Goal: Information Seeking & Learning: Find specific page/section

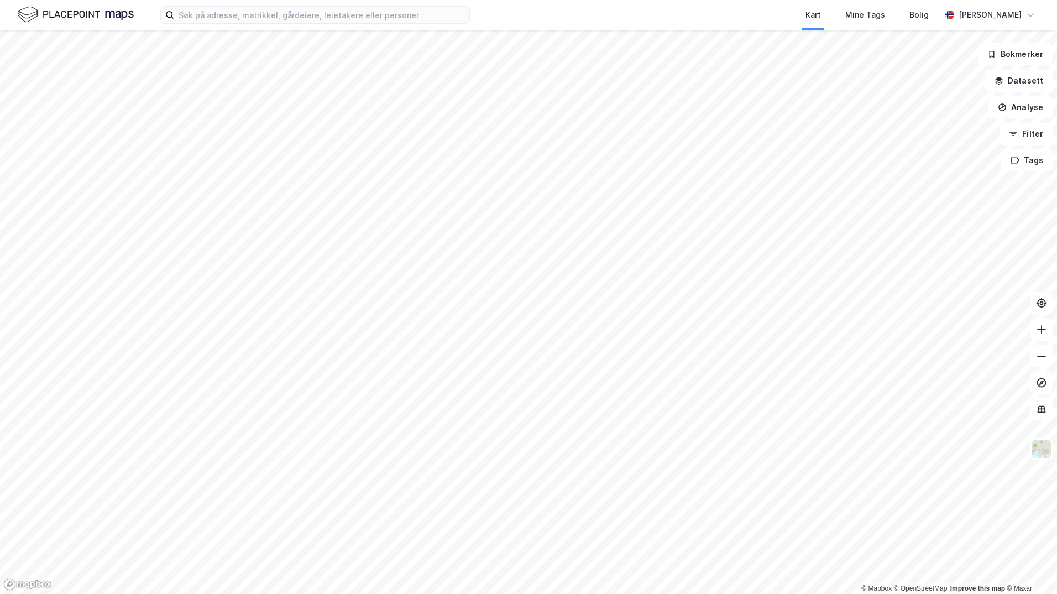
click at [196, 24] on div "Kart Mine Tags [PERSON_NAME]" at bounding box center [528, 15] width 1057 height 30
click at [189, 13] on input at bounding box center [321, 15] width 295 height 17
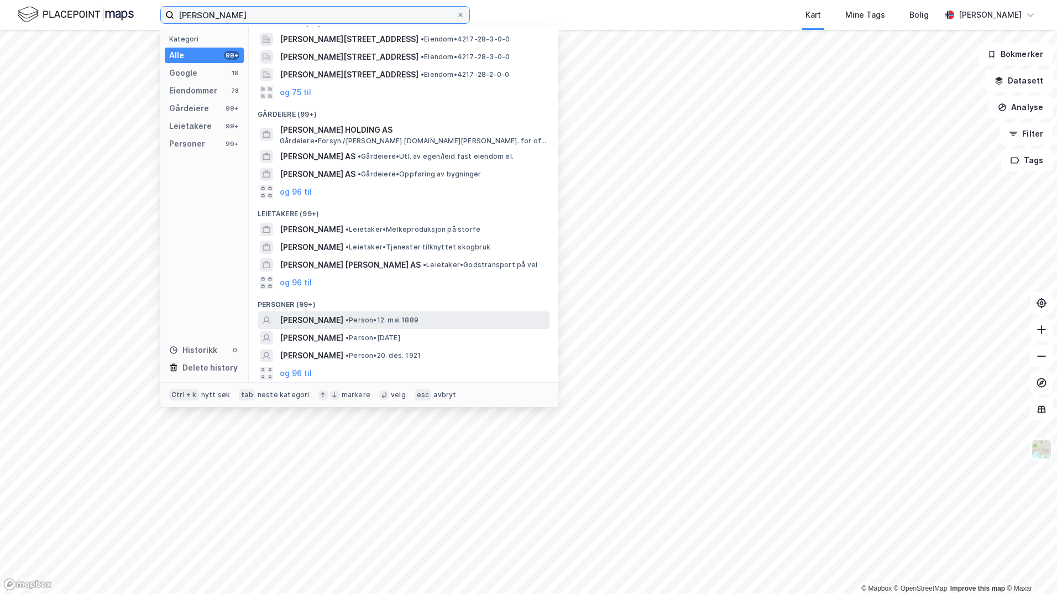
scroll to position [106, 0]
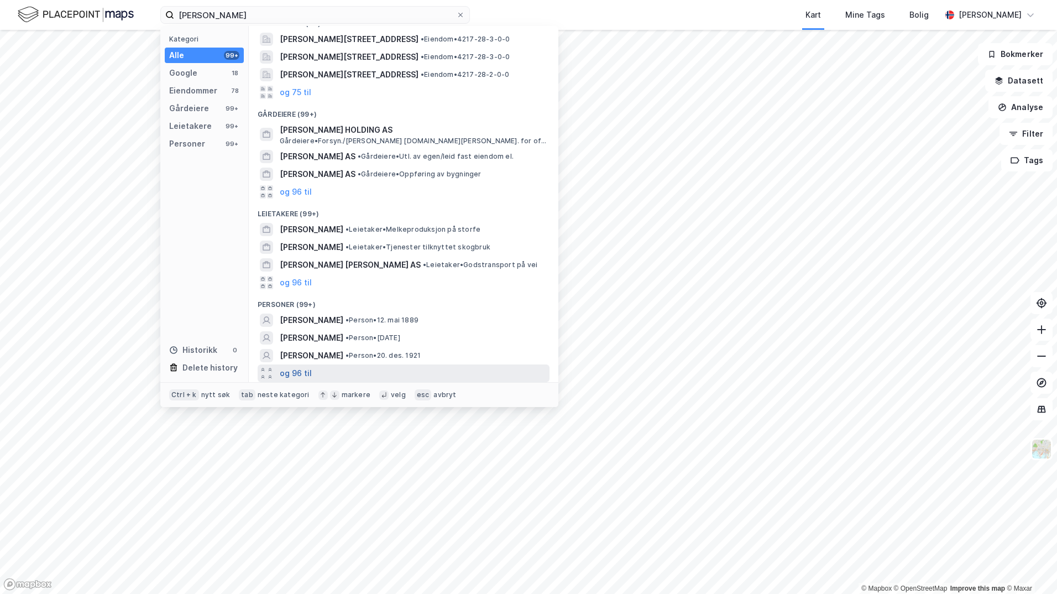
click at [300, 373] on button "og 96 til" at bounding box center [296, 373] width 32 height 13
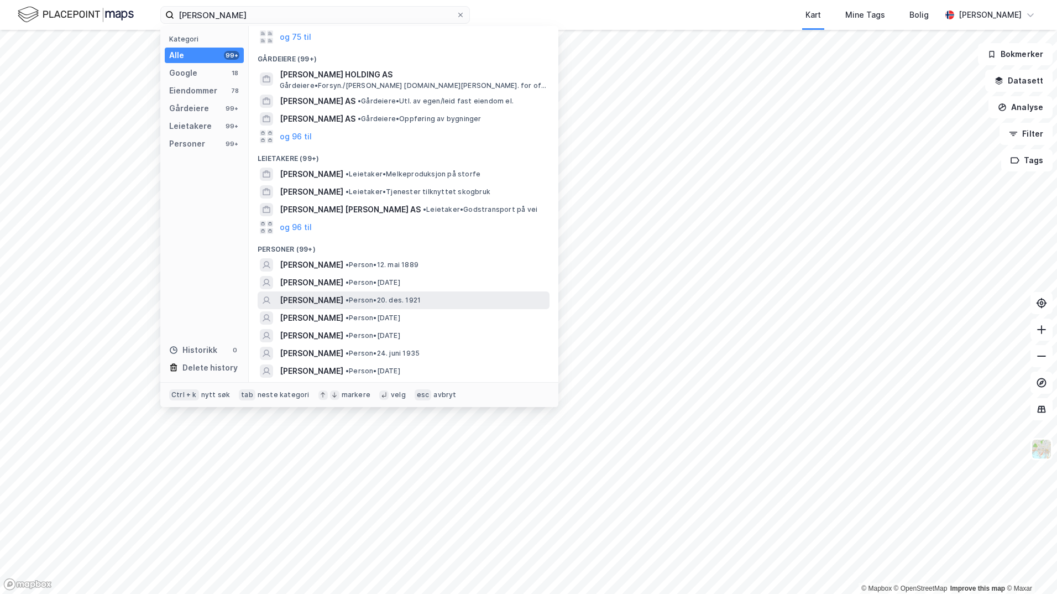
scroll to position [162, 0]
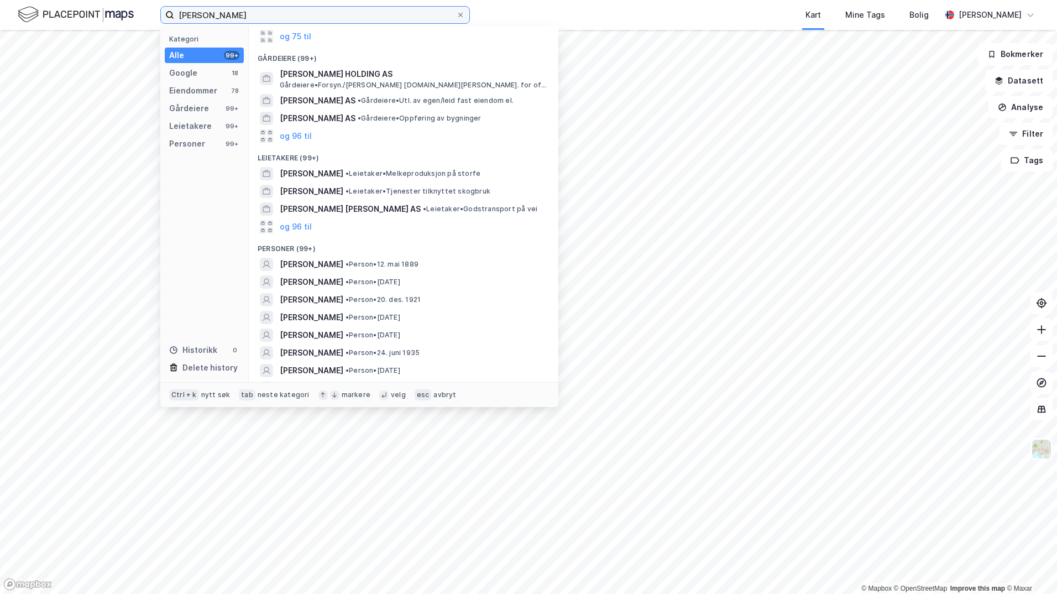
click at [192, 12] on input "[PERSON_NAME]" at bounding box center [315, 15] width 282 height 17
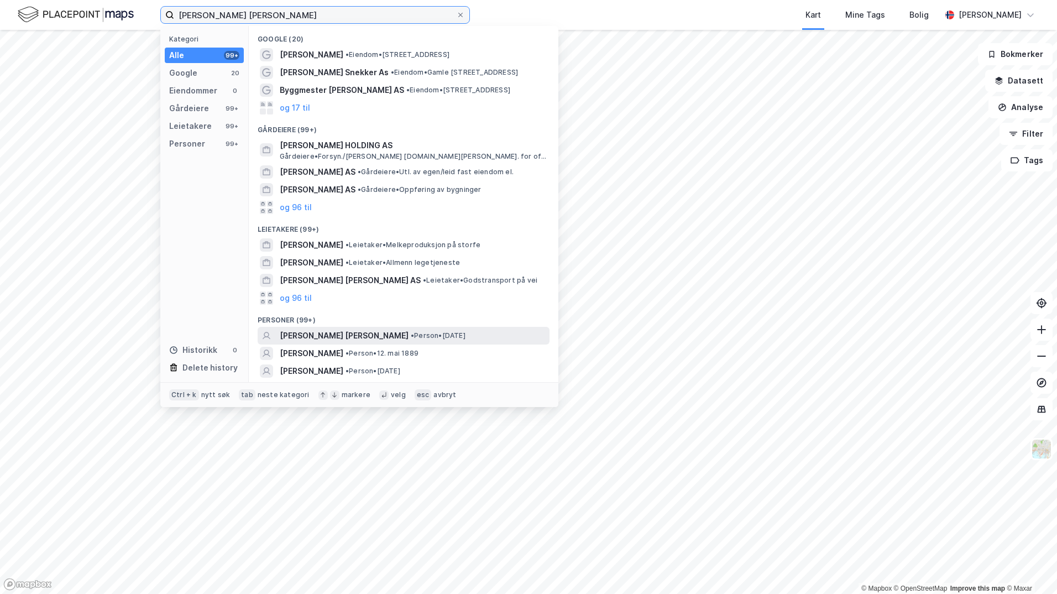
type input "[PERSON_NAME] [PERSON_NAME]"
click at [340, 335] on span "[PERSON_NAME] [PERSON_NAME]" at bounding box center [344, 335] width 129 height 13
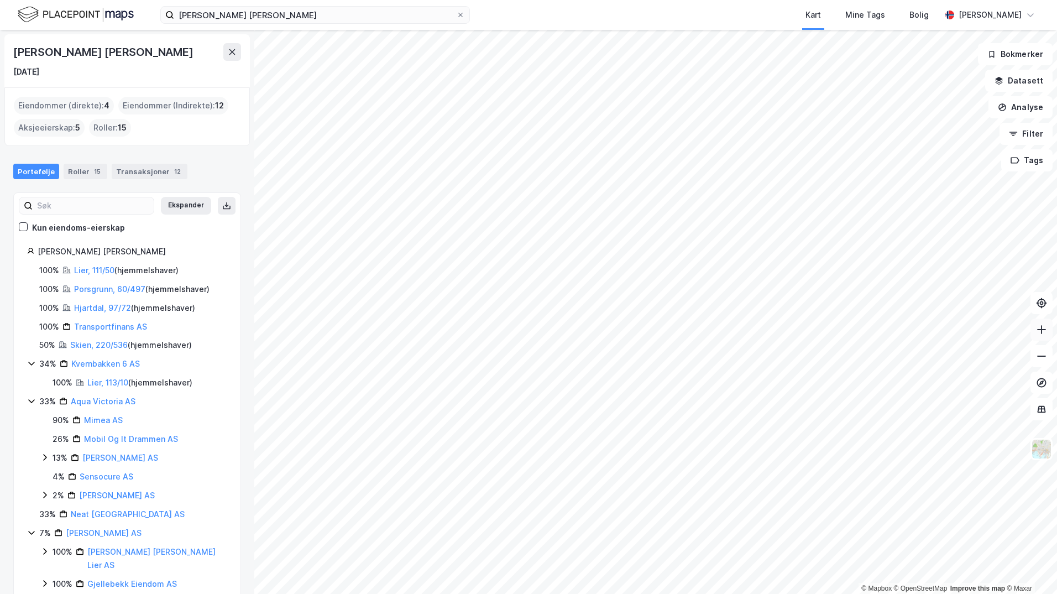
click at [1036, 332] on icon at bounding box center [1041, 329] width 11 height 11
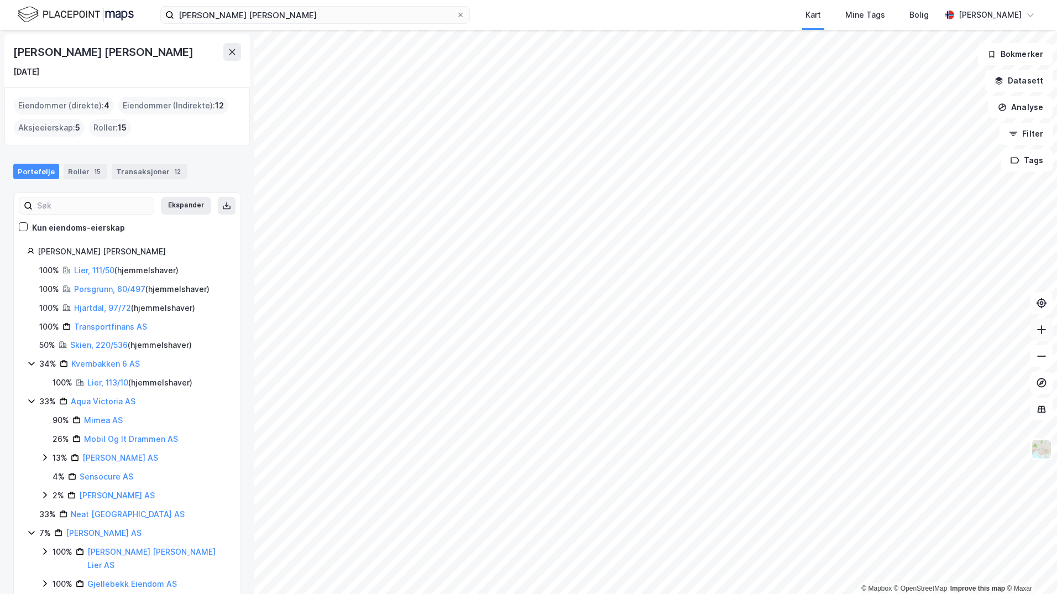
click at [1036, 329] on button at bounding box center [1042, 330] width 22 height 22
click at [92, 267] on link "Lier, 111/50" at bounding box center [94, 269] width 40 height 9
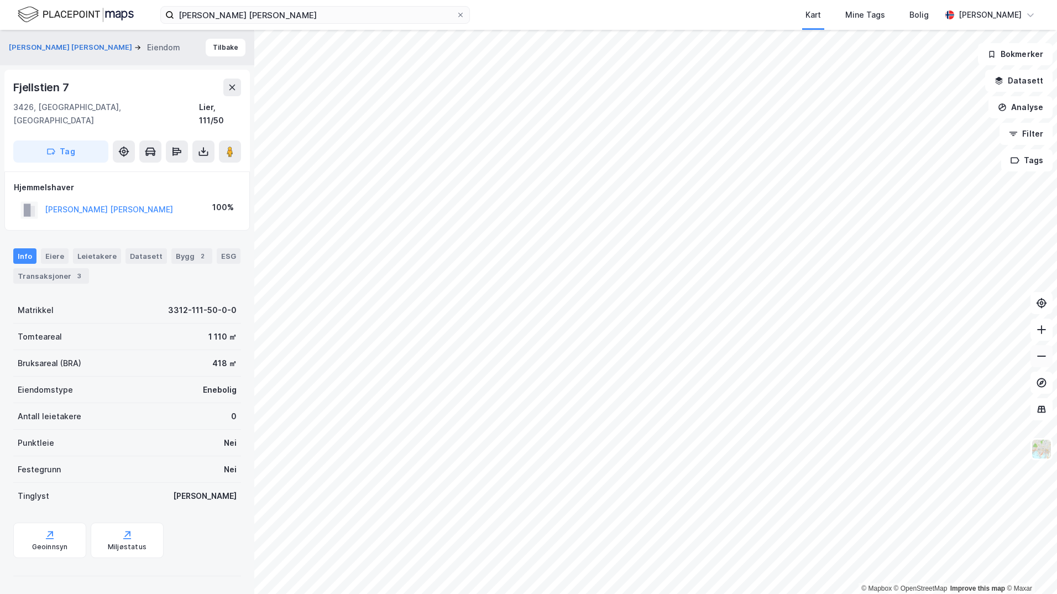
click at [1041, 355] on icon at bounding box center [1041, 356] width 11 height 11
click at [1046, 335] on icon at bounding box center [1041, 329] width 11 height 11
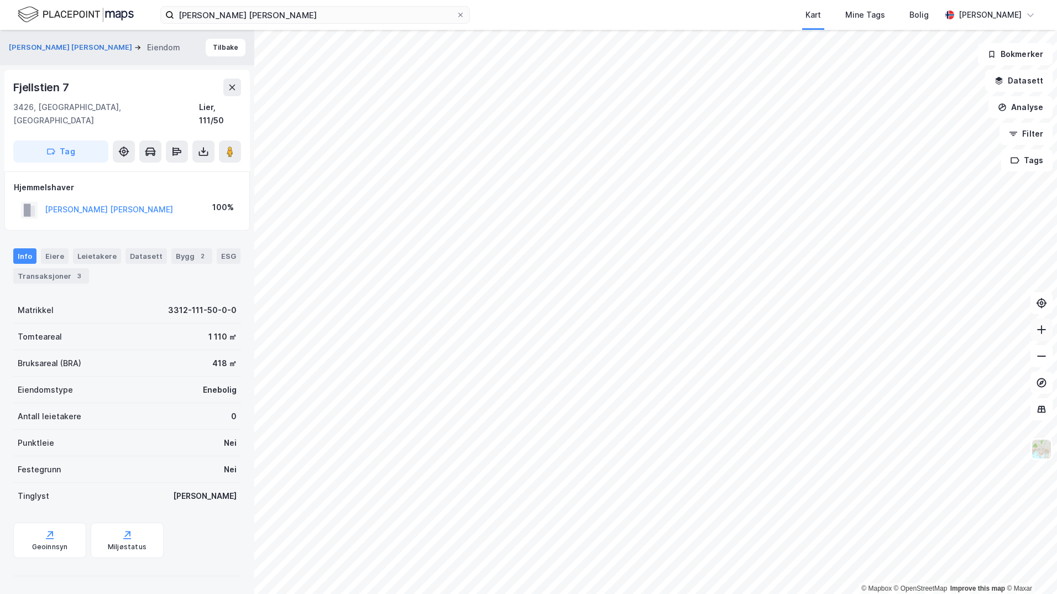
click at [1046, 335] on icon at bounding box center [1041, 329] width 11 height 11
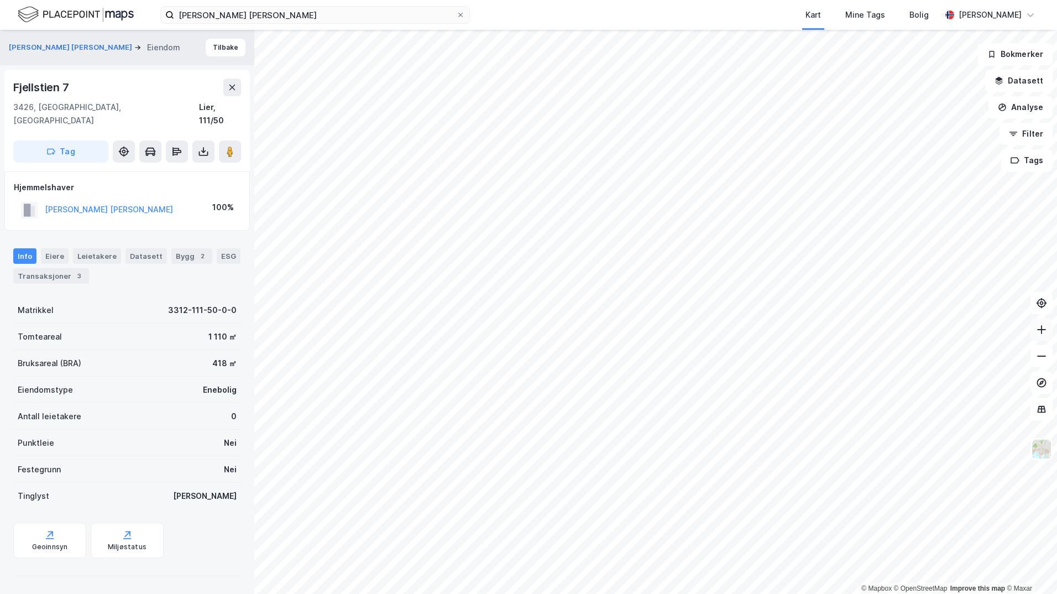
click at [1046, 335] on icon at bounding box center [1041, 329] width 11 height 11
click at [233, 146] on image at bounding box center [230, 151] width 7 height 11
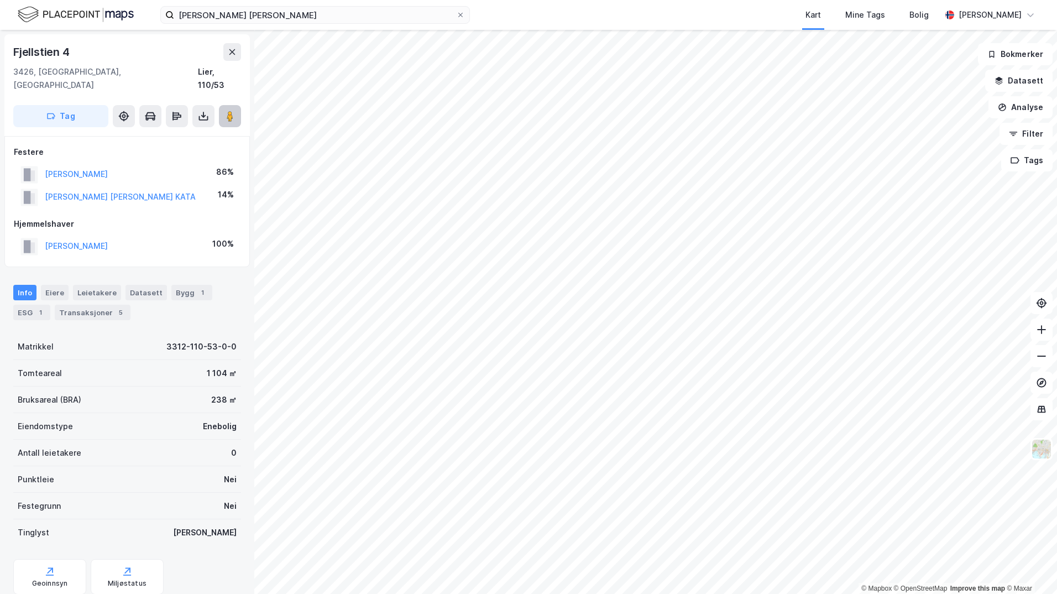
click at [228, 111] on image at bounding box center [230, 116] width 7 height 11
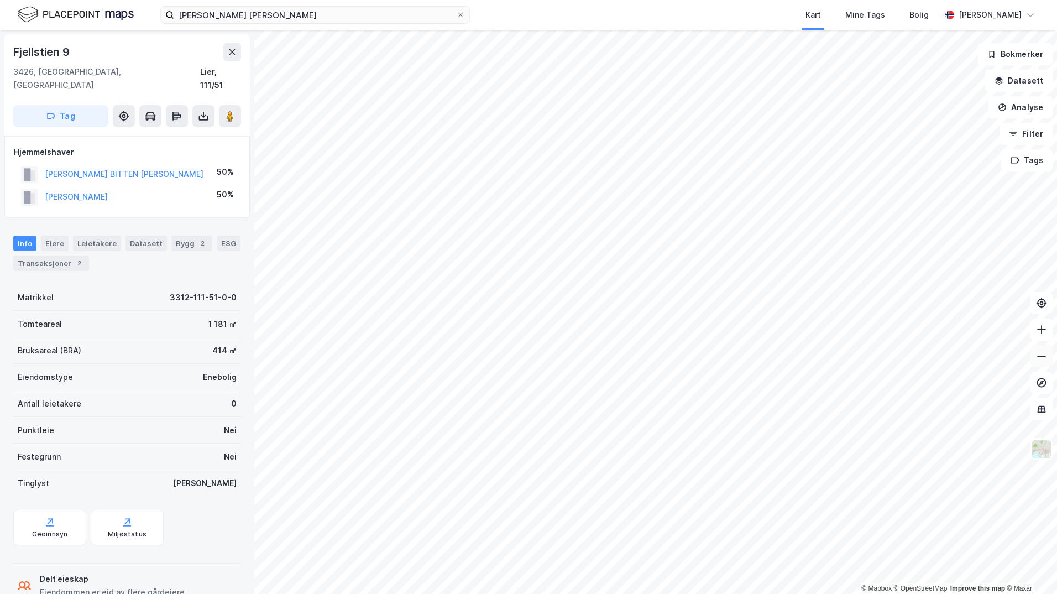
click at [1046, 346] on button at bounding box center [1042, 356] width 22 height 22
click at [543, 0] on html "[PERSON_NAME] [PERSON_NAME] Kart Mine Tags [PERSON_NAME] langrind © Mapbox © Op…" at bounding box center [528, 297] width 1057 height 594
click at [462, 11] on div at bounding box center [460, 15] width 7 height 9
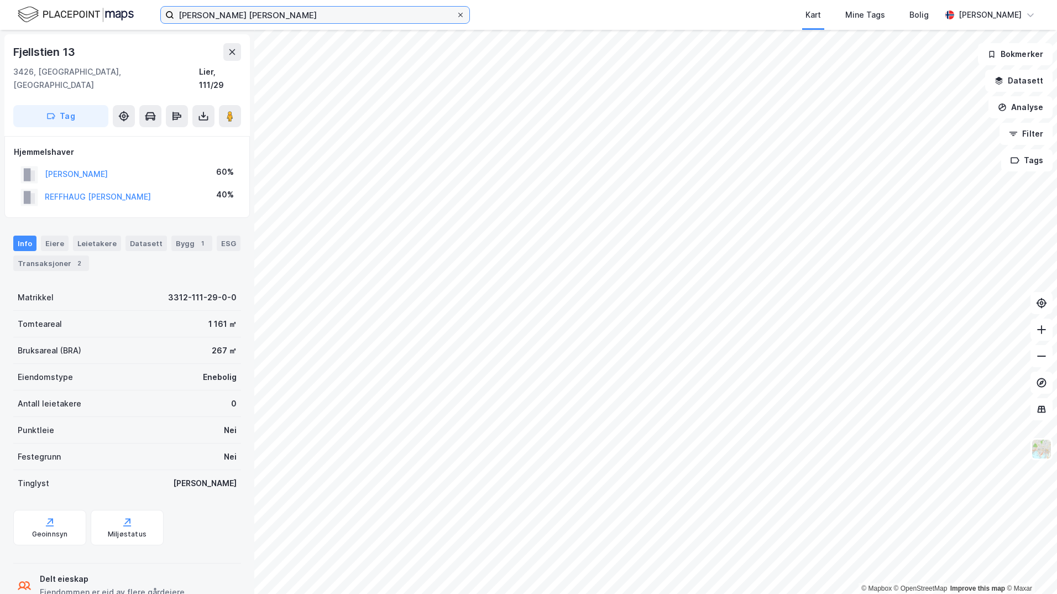
click at [456, 11] on input "[PERSON_NAME] [PERSON_NAME]" at bounding box center [315, 15] width 282 height 17
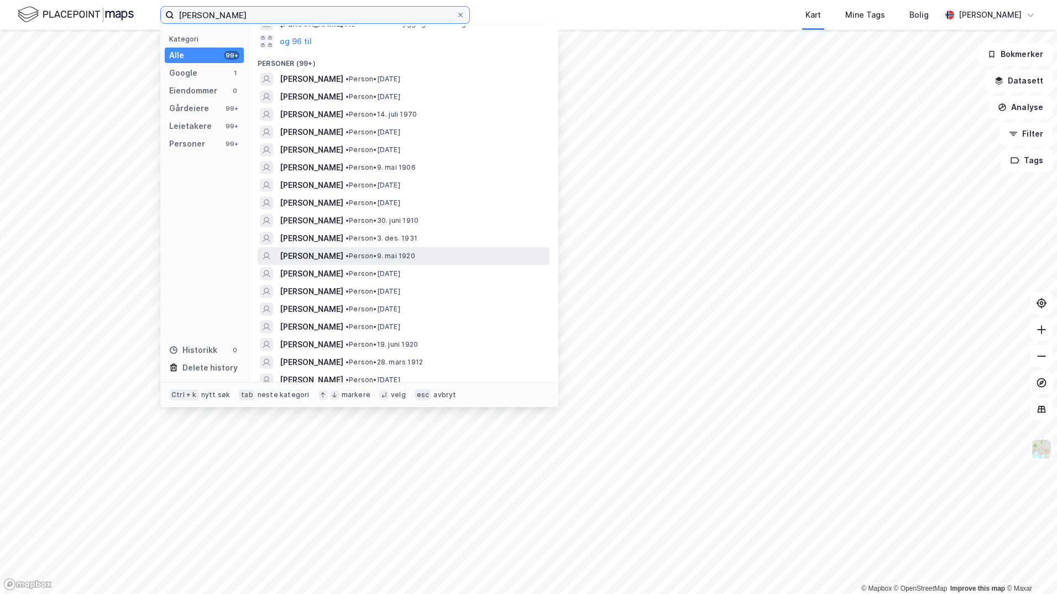
scroll to position [213, 0]
click at [200, 14] on input "[PERSON_NAME]" at bounding box center [315, 15] width 282 height 17
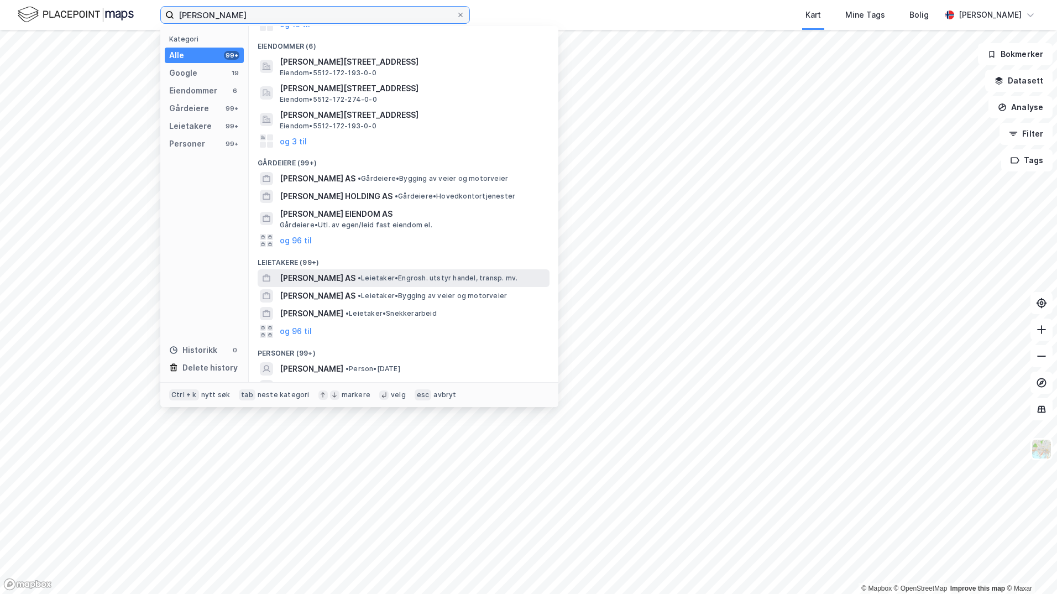
scroll to position [210, 0]
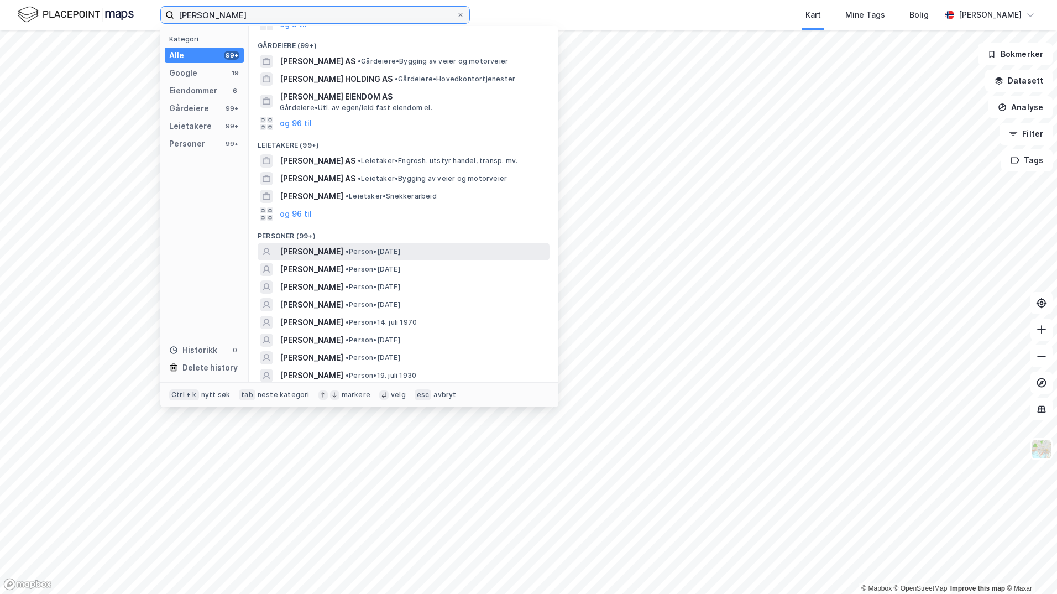
type input "[PERSON_NAME]"
click at [343, 245] on span "[PERSON_NAME]" at bounding box center [312, 251] width 64 height 13
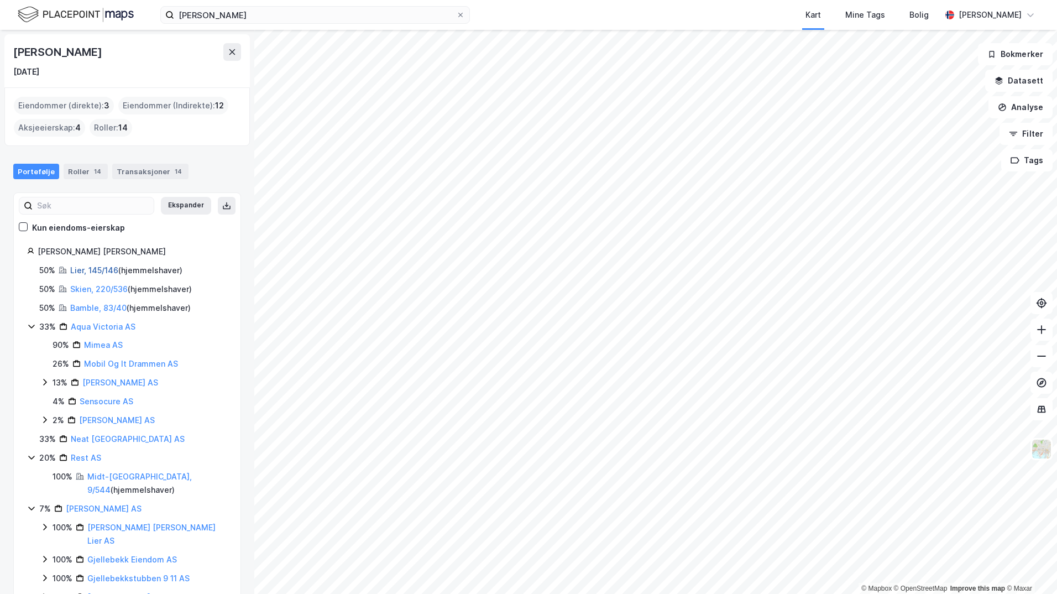
click at [86, 272] on link "Lier, 145/146" at bounding box center [94, 269] width 48 height 9
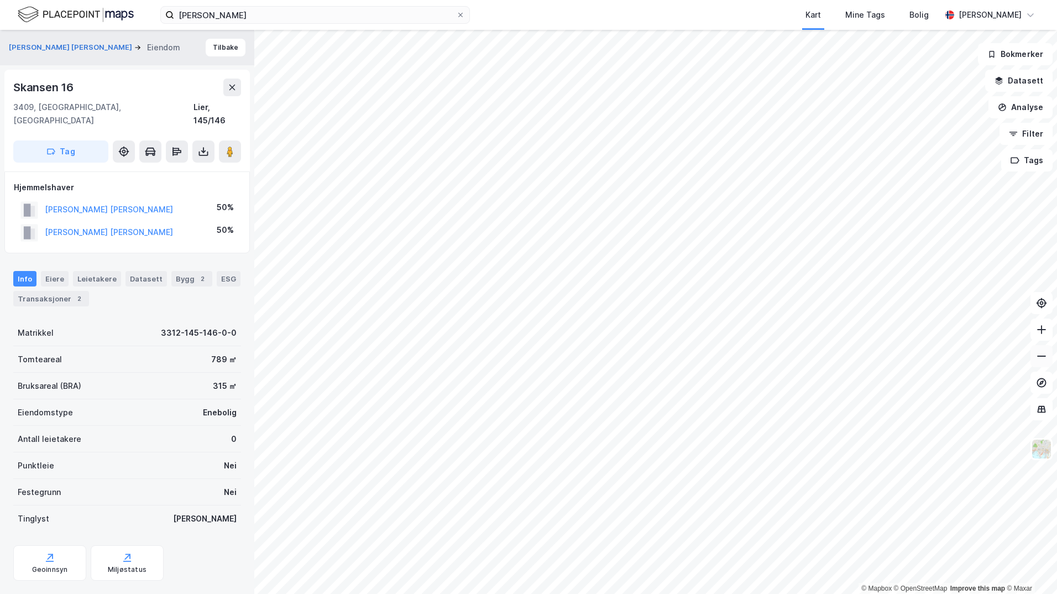
click at [1044, 355] on icon at bounding box center [1041, 356] width 11 height 11
click at [1044, 327] on icon at bounding box center [1041, 329] width 11 height 11
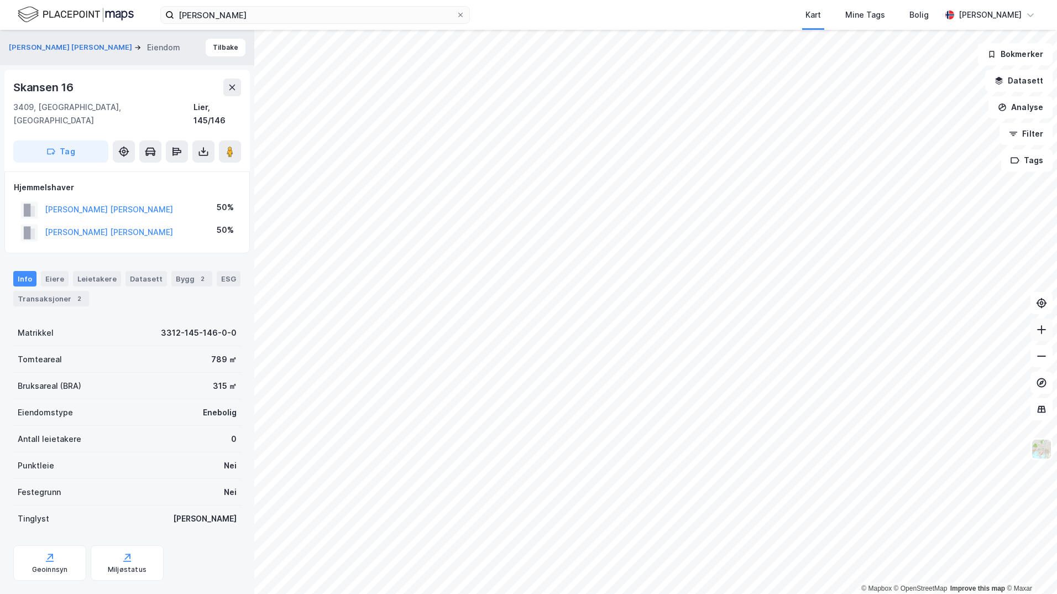
click at [1044, 327] on icon at bounding box center [1041, 329] width 11 height 11
click at [1041, 333] on icon at bounding box center [1041, 329] width 11 height 11
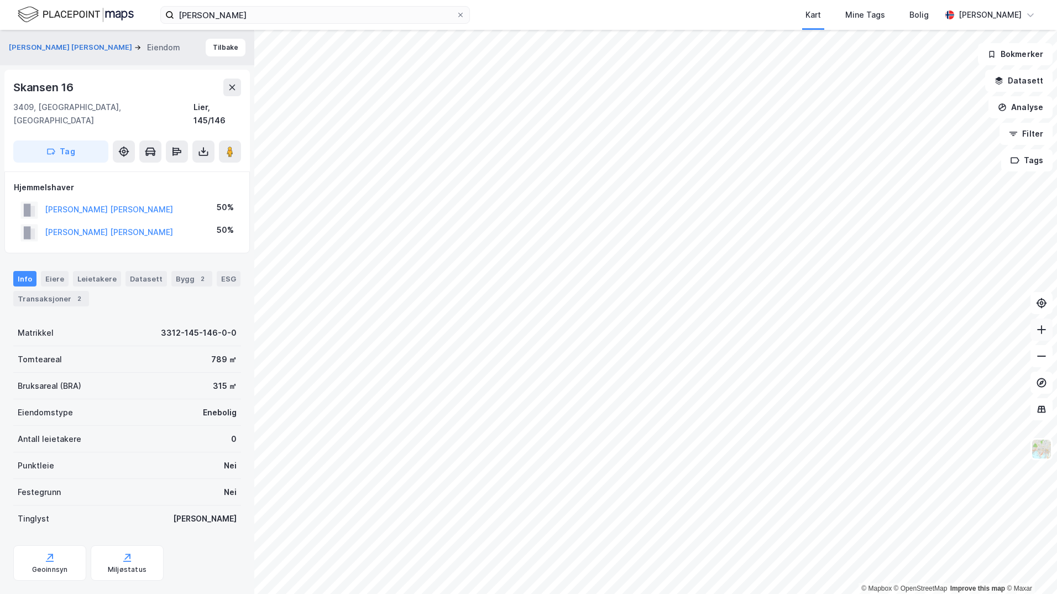
click at [1041, 333] on icon at bounding box center [1041, 329] width 11 height 11
click at [0, 0] on button "[PERSON_NAME] [PERSON_NAME]" at bounding box center [0, 0] width 0 height 0
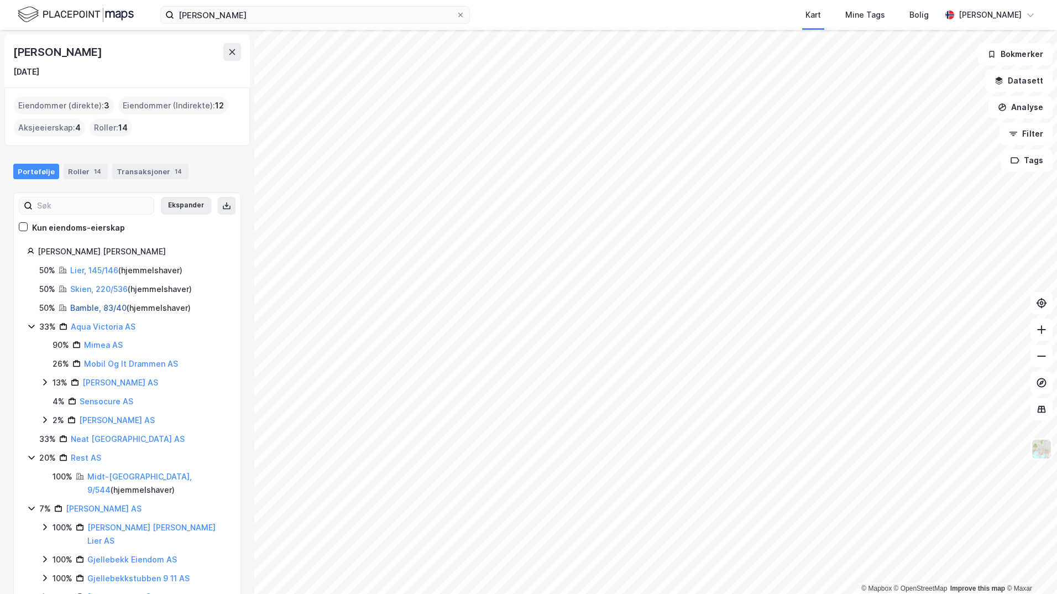
click at [86, 306] on link "Bamble, 83/40" at bounding box center [98, 307] width 56 height 9
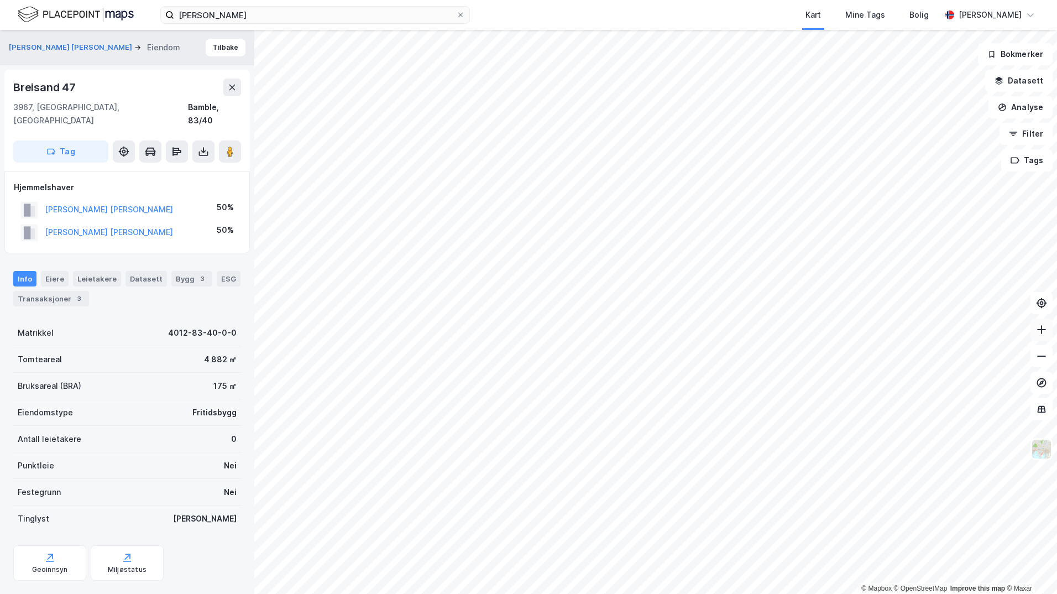
click at [1039, 334] on icon at bounding box center [1041, 329] width 11 height 11
click at [1047, 358] on button at bounding box center [1042, 356] width 22 height 22
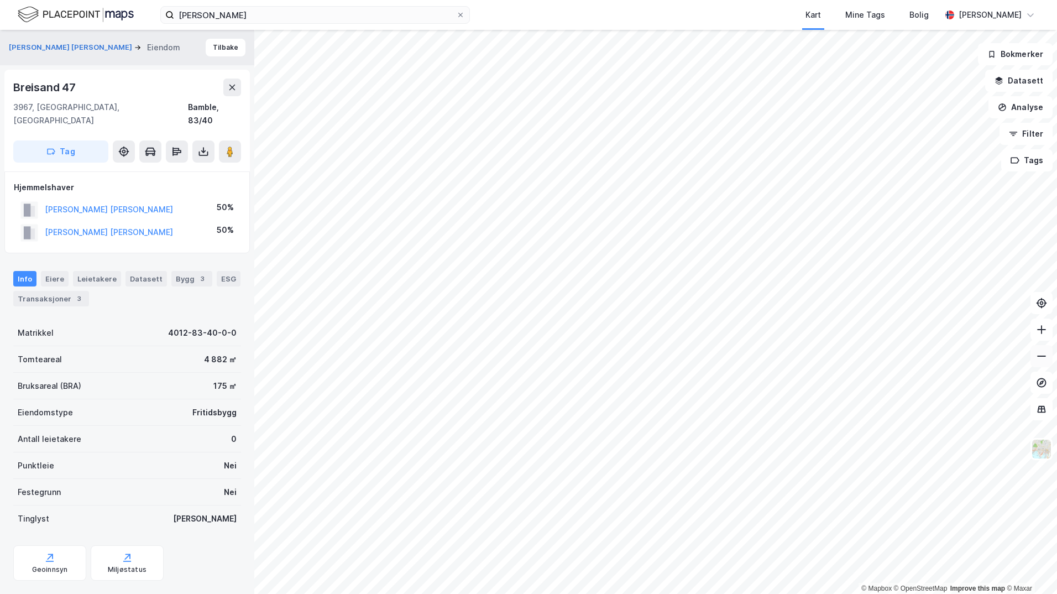
click at [1047, 358] on button at bounding box center [1042, 356] width 22 height 22
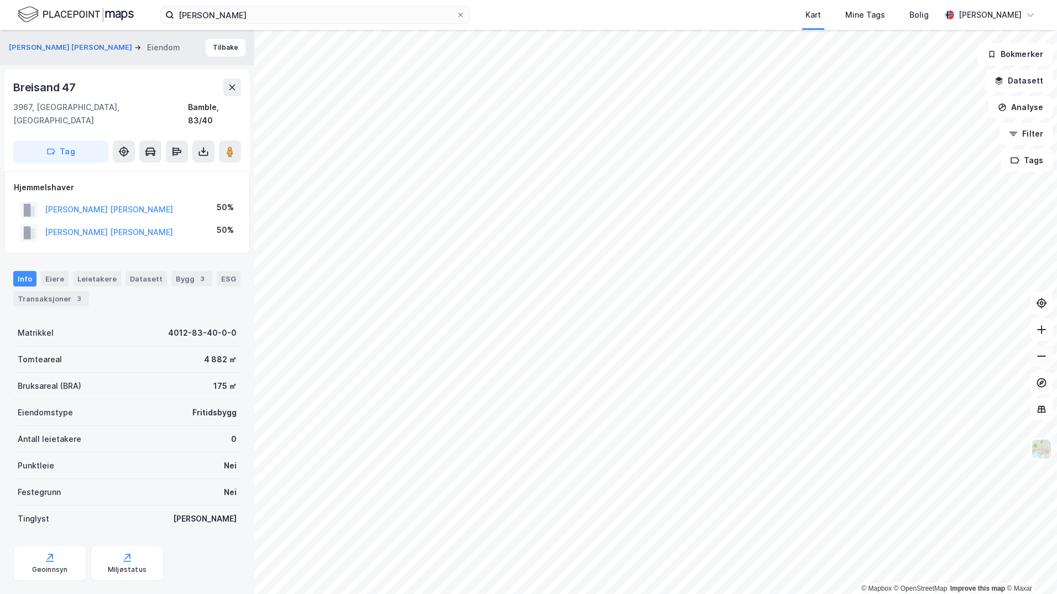
click at [1047, 358] on button at bounding box center [1042, 356] width 22 height 22
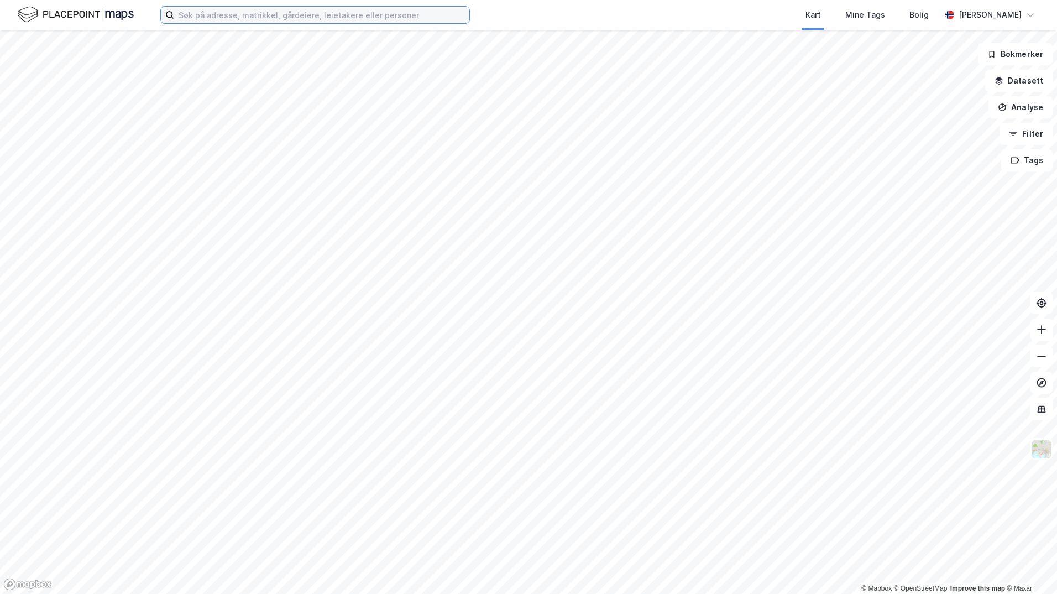
click at [267, 15] on input at bounding box center [321, 15] width 295 height 17
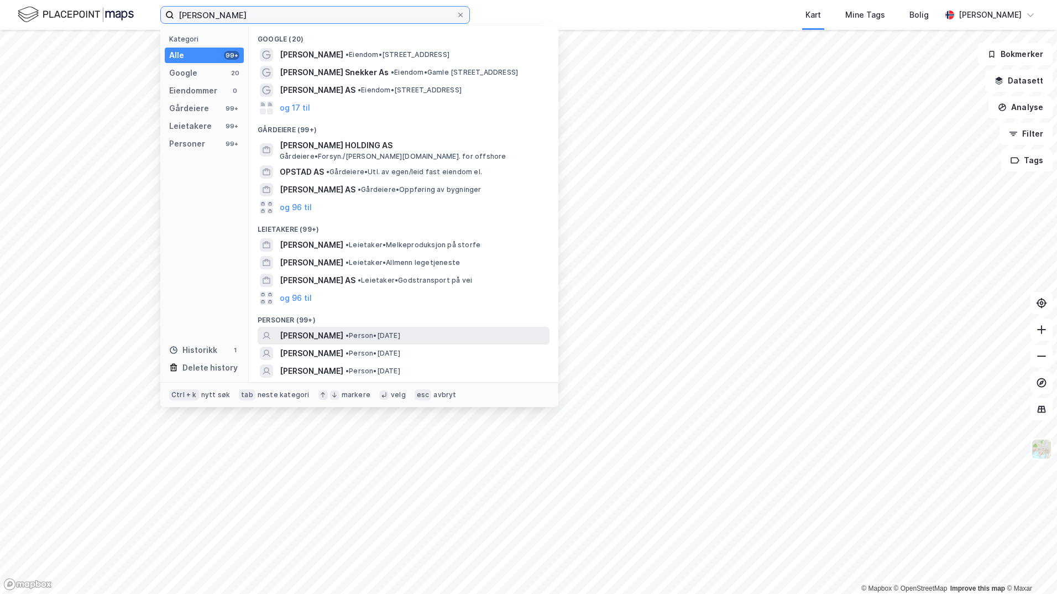
type input "[PERSON_NAME] [PERSON_NAME]"
click at [319, 327] on div "OLA KRISTIAN ØLSTAD • Person • 25. jan. 1955" at bounding box center [404, 336] width 292 height 18
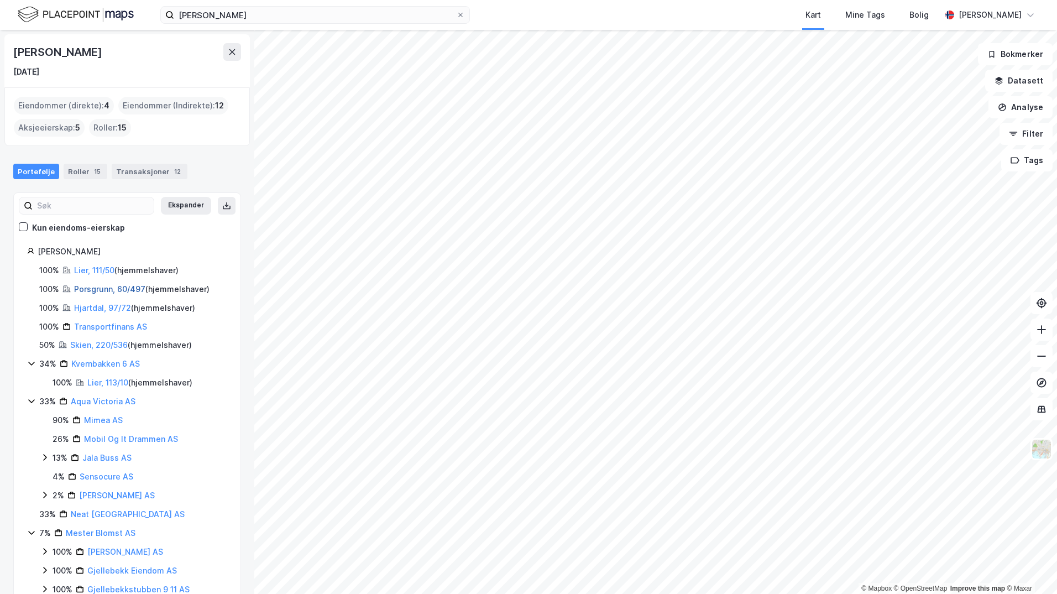
click at [93, 290] on link "Porsgrunn, 60/497" at bounding box center [109, 288] width 71 height 9
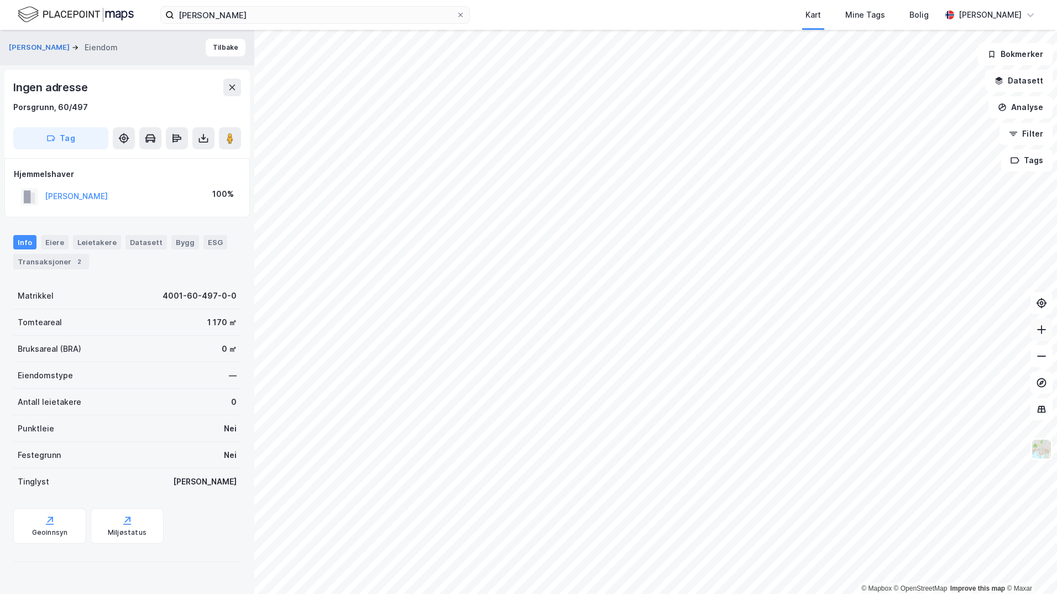
click at [1048, 331] on button at bounding box center [1042, 330] width 22 height 22
click at [0, 0] on button "[PERSON_NAME] [PERSON_NAME]" at bounding box center [0, 0] width 0 height 0
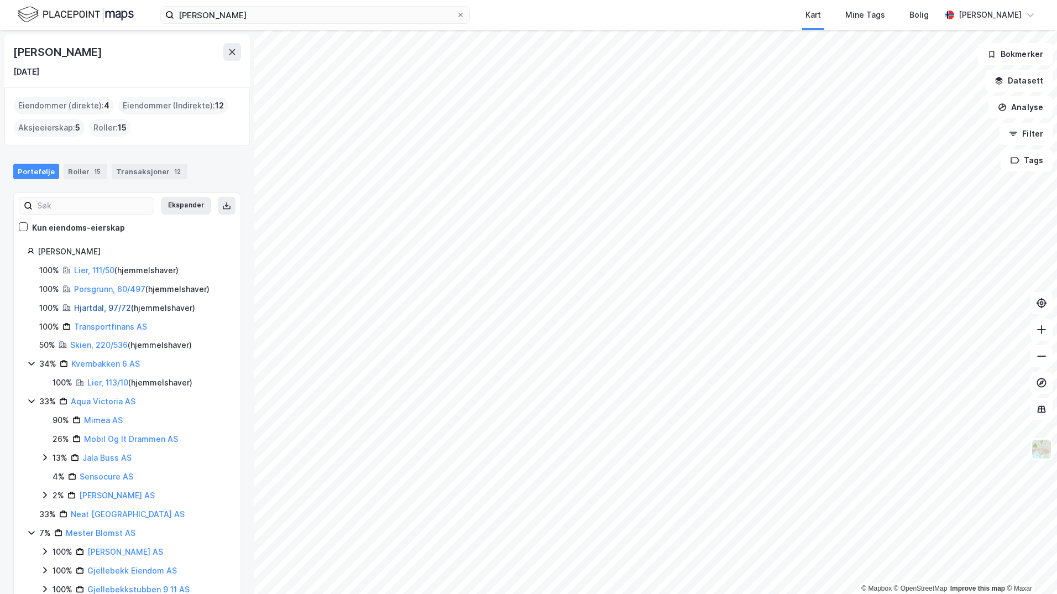
click at [109, 309] on link "Hjartdal, 97/72" at bounding box center [102, 307] width 57 height 9
click at [88, 289] on link "Porsgrunn, 60/497" at bounding box center [109, 288] width 71 height 9
click at [88, 289] on div "© Mapbox © OpenStreetMap Improve this map © Maxar Ola Kristian Ølstad 25. jan. …" at bounding box center [528, 312] width 1057 height 564
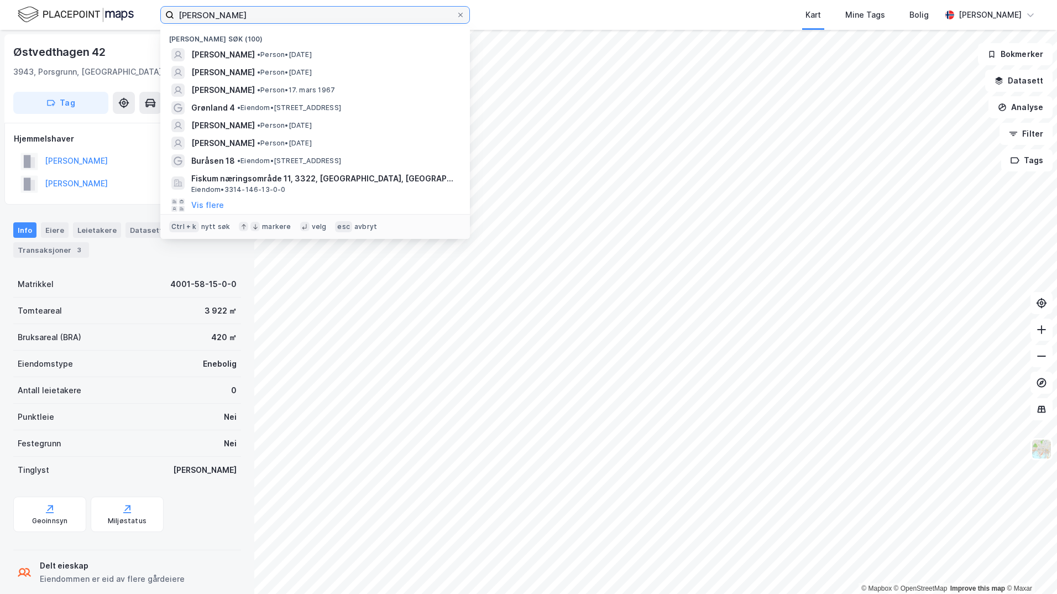
click at [455, 13] on input "[PERSON_NAME] [PERSON_NAME]" at bounding box center [315, 15] width 282 height 17
click at [458, 13] on icon at bounding box center [460, 15] width 7 height 7
click at [456, 13] on input "[PERSON_NAME] [PERSON_NAME]" at bounding box center [315, 15] width 282 height 17
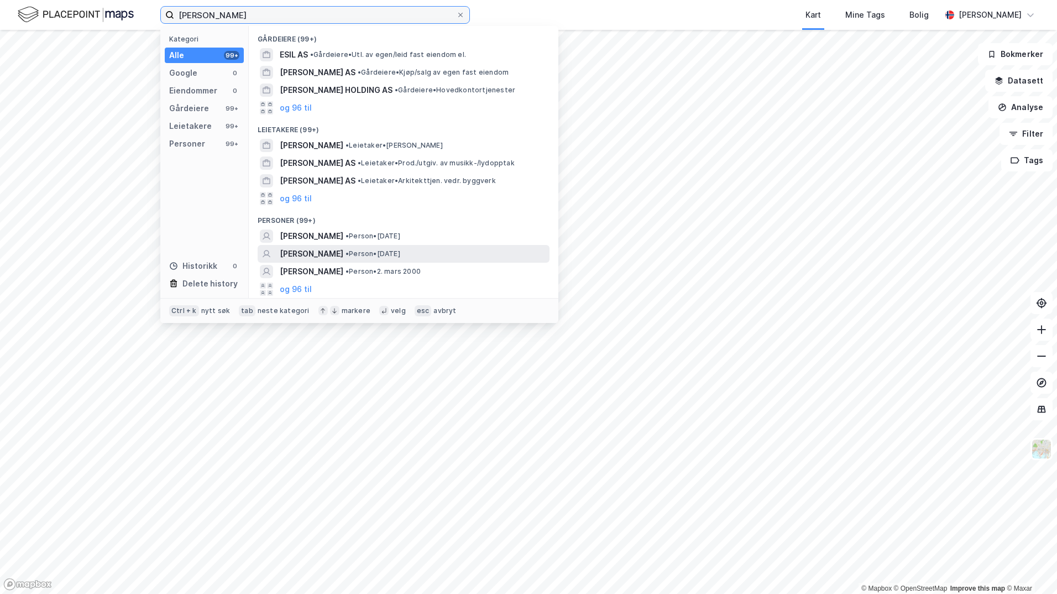
type input "eskil dahl"
click at [346, 252] on span "•" at bounding box center [347, 253] width 3 height 8
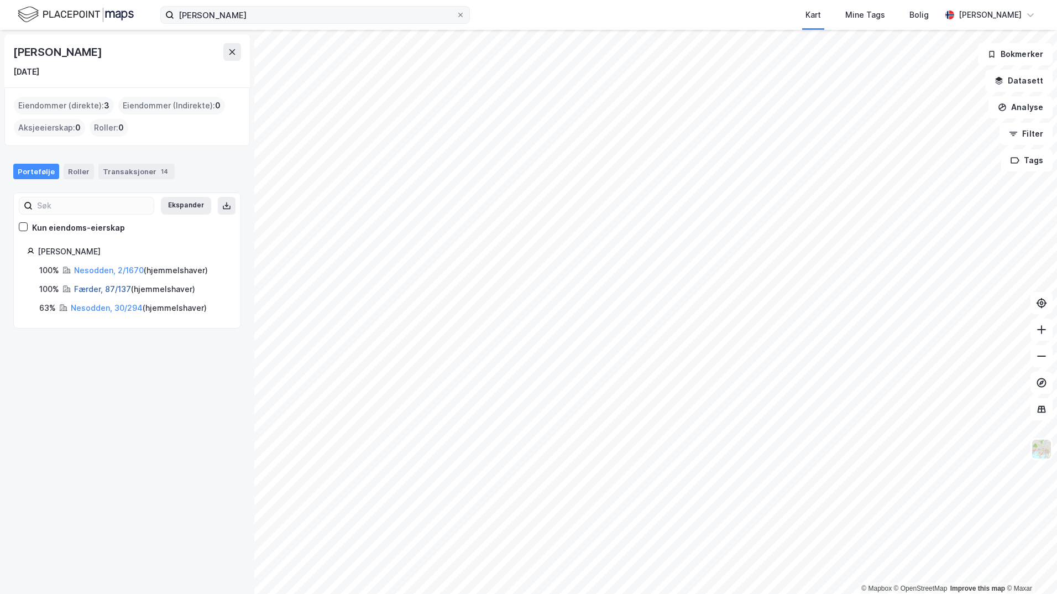
click at [101, 286] on link "Færder, 87/137" at bounding box center [102, 288] width 57 height 9
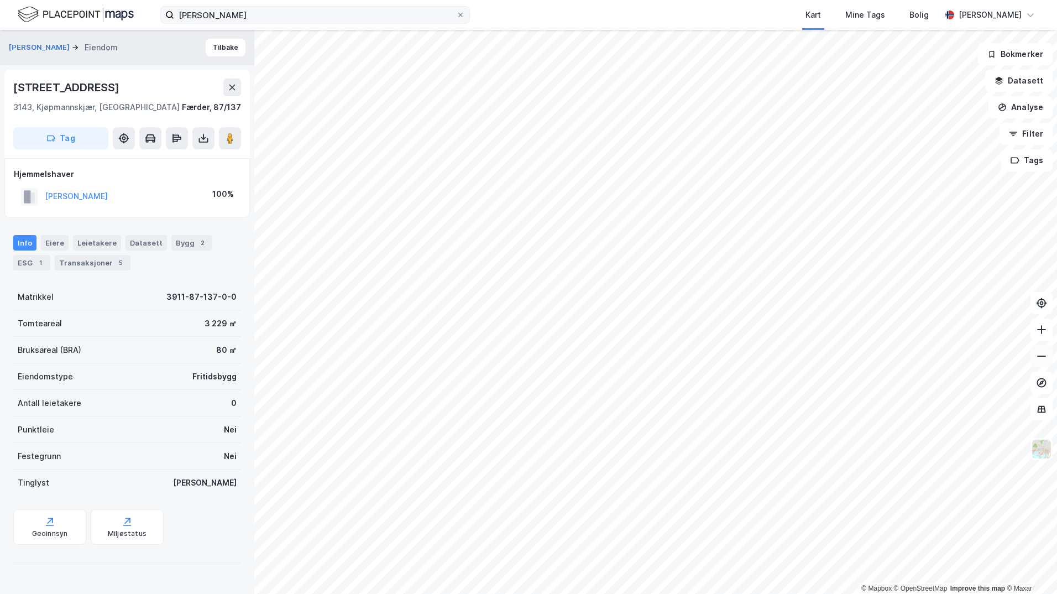
click at [1035, 358] on button at bounding box center [1042, 356] width 22 height 22
click at [1043, 331] on icon at bounding box center [1041, 329] width 11 height 11
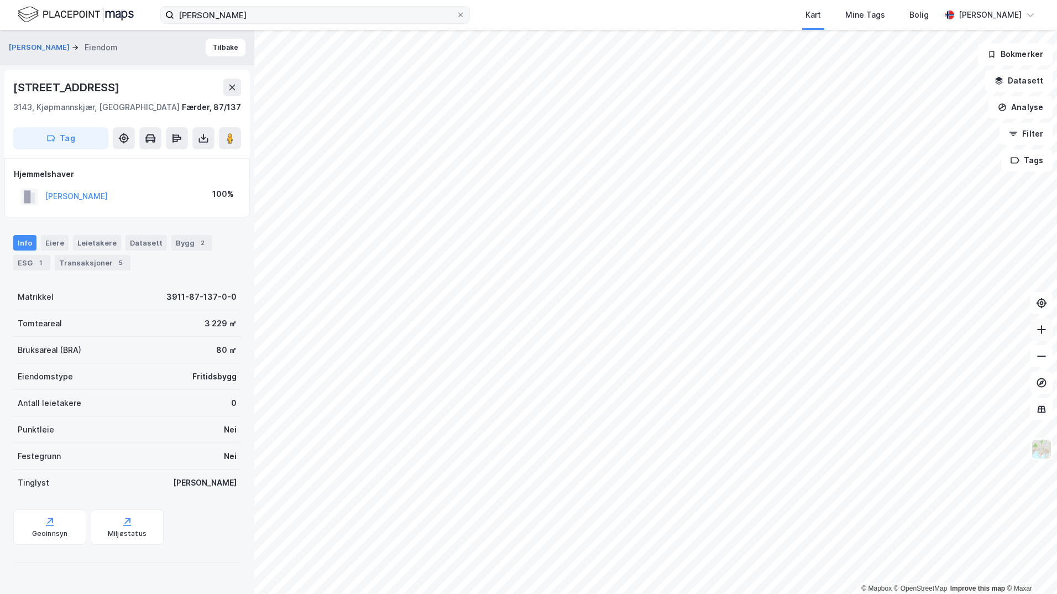
click at [1043, 331] on icon at bounding box center [1041, 329] width 11 height 11
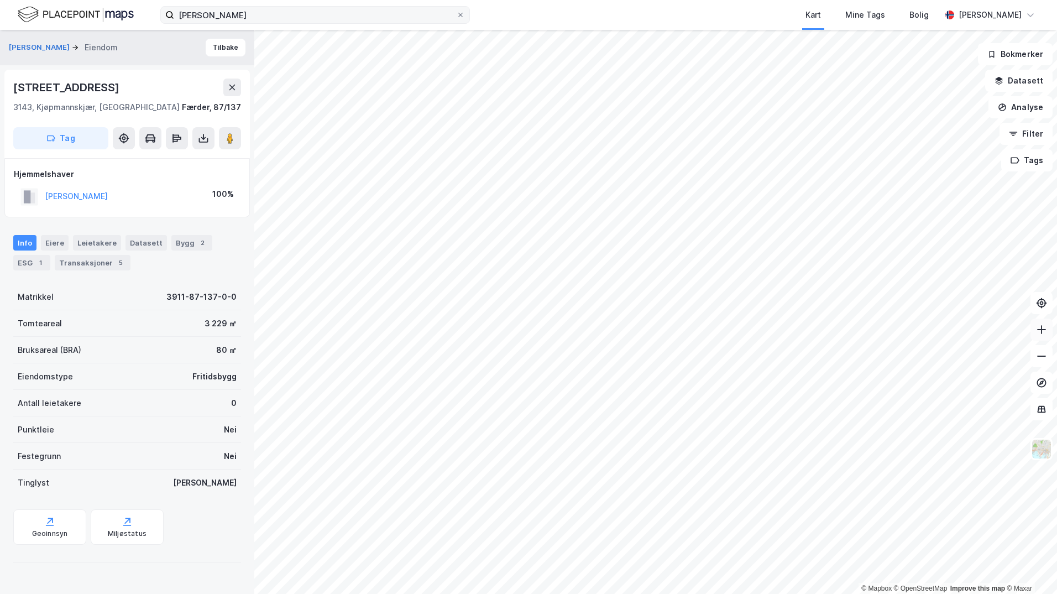
click at [1043, 331] on icon at bounding box center [1041, 329] width 11 height 11
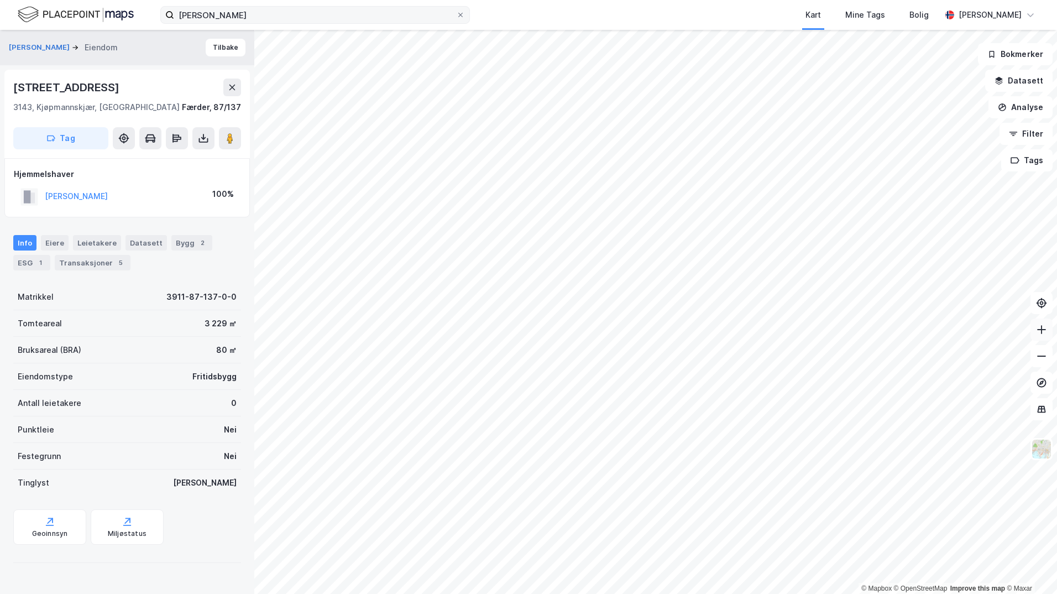
click at [1043, 331] on icon at bounding box center [1041, 329] width 11 height 11
